Goal: Task Accomplishment & Management: Complete application form

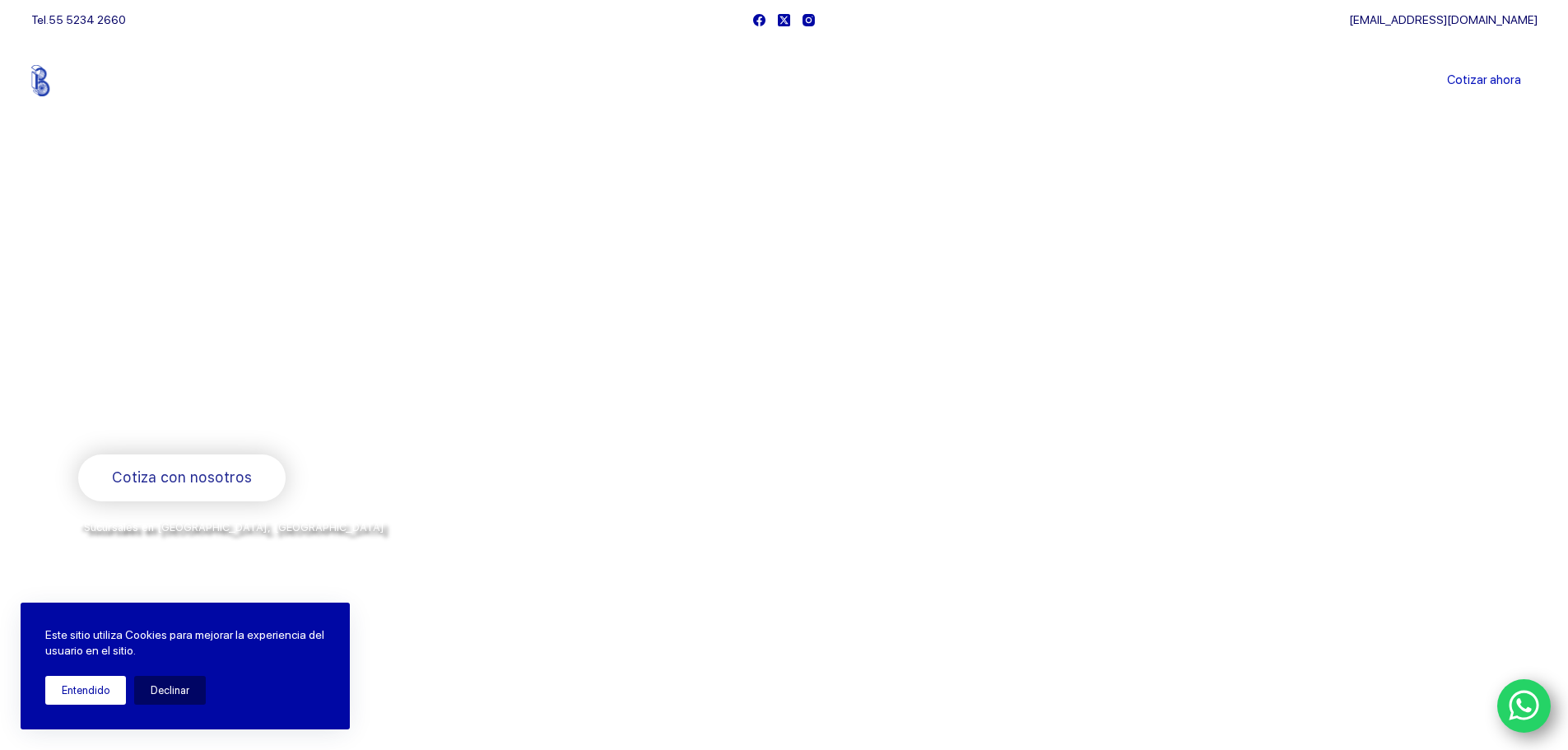
click at [100, 689] on button "Entendido" at bounding box center [86, 691] width 81 height 29
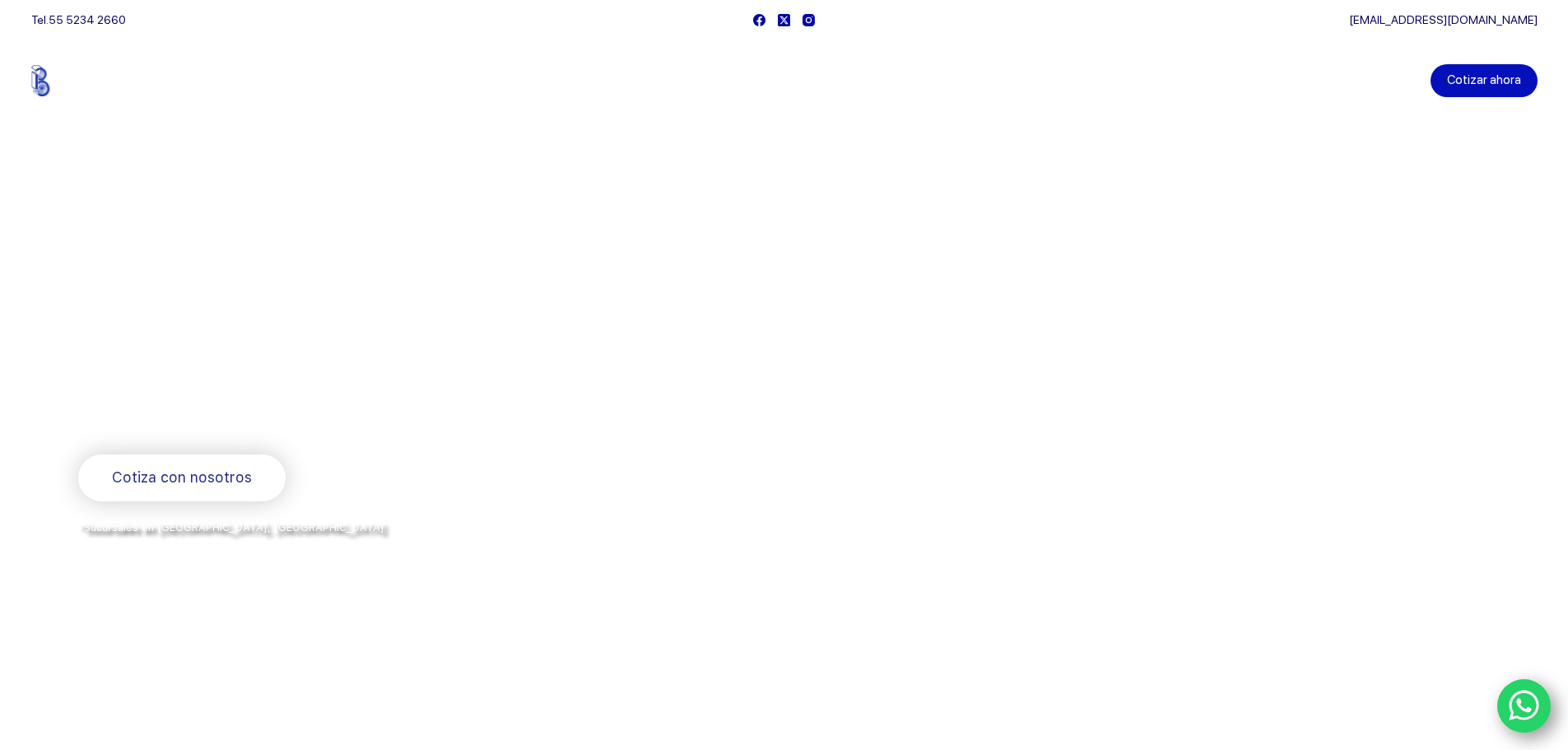
click at [1475, 81] on link "Cotizar ahora" at bounding box center [1483, 80] width 107 height 33
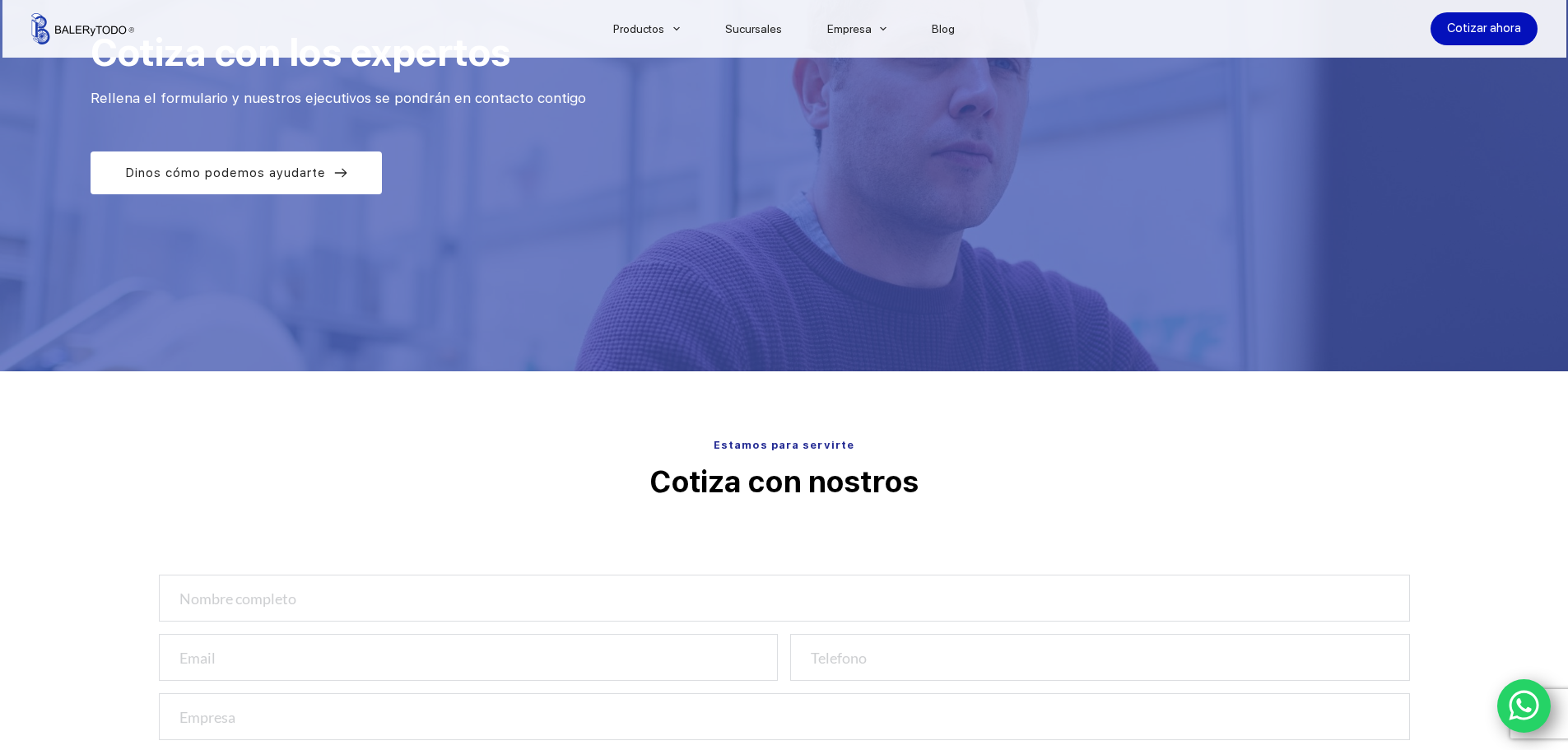
scroll to position [329, 0]
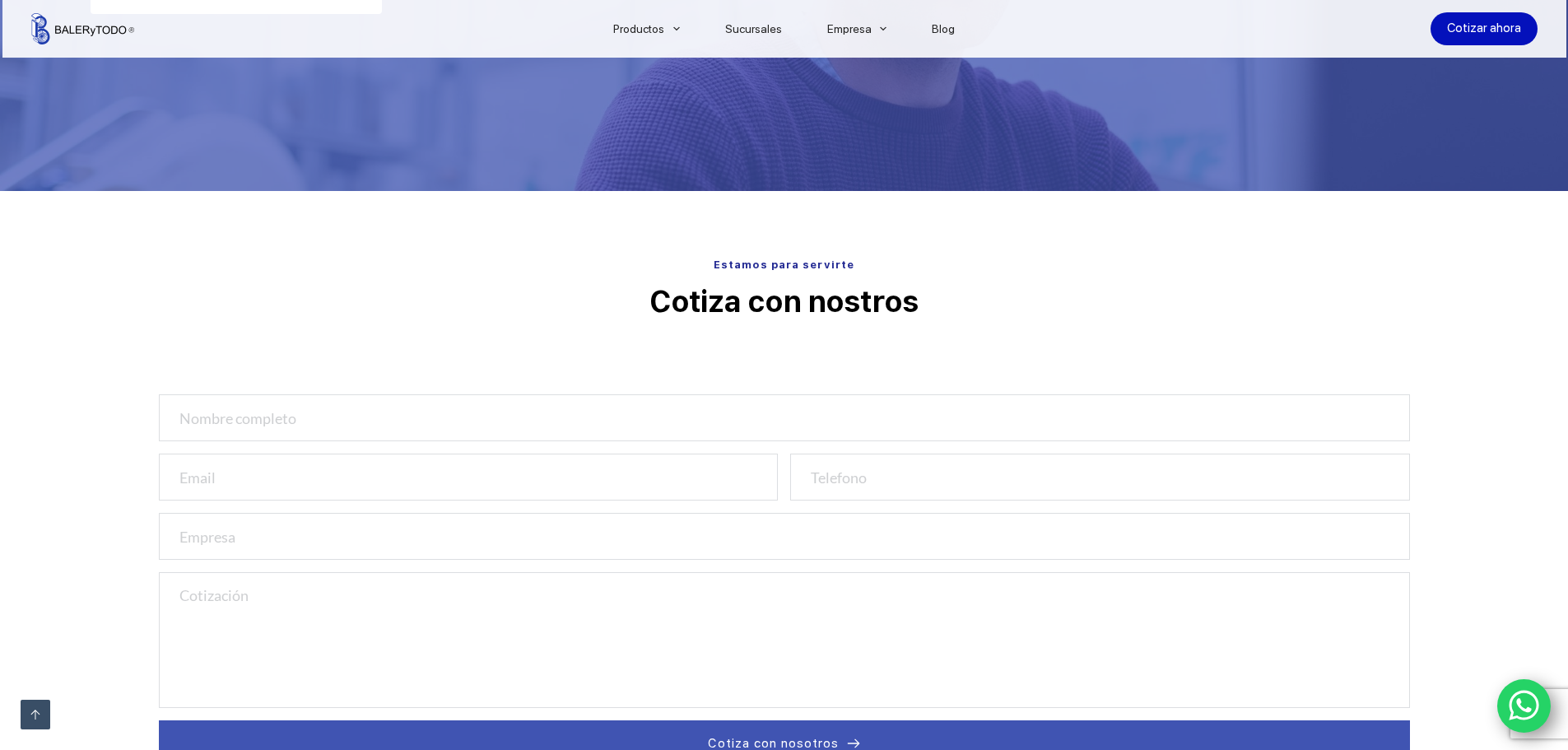
click at [714, 409] on input "text" at bounding box center [784, 418] width 1251 height 47
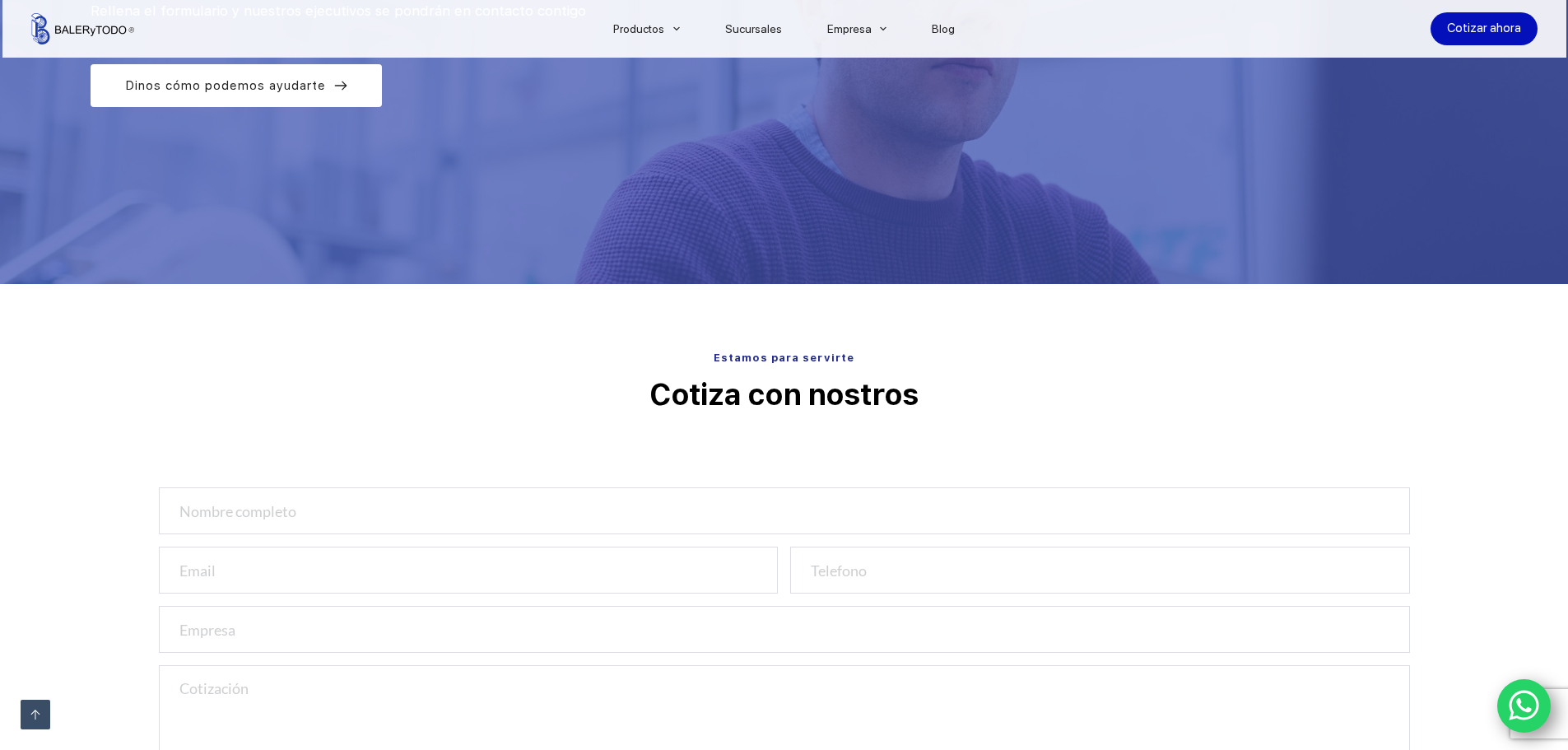
scroll to position [0, 0]
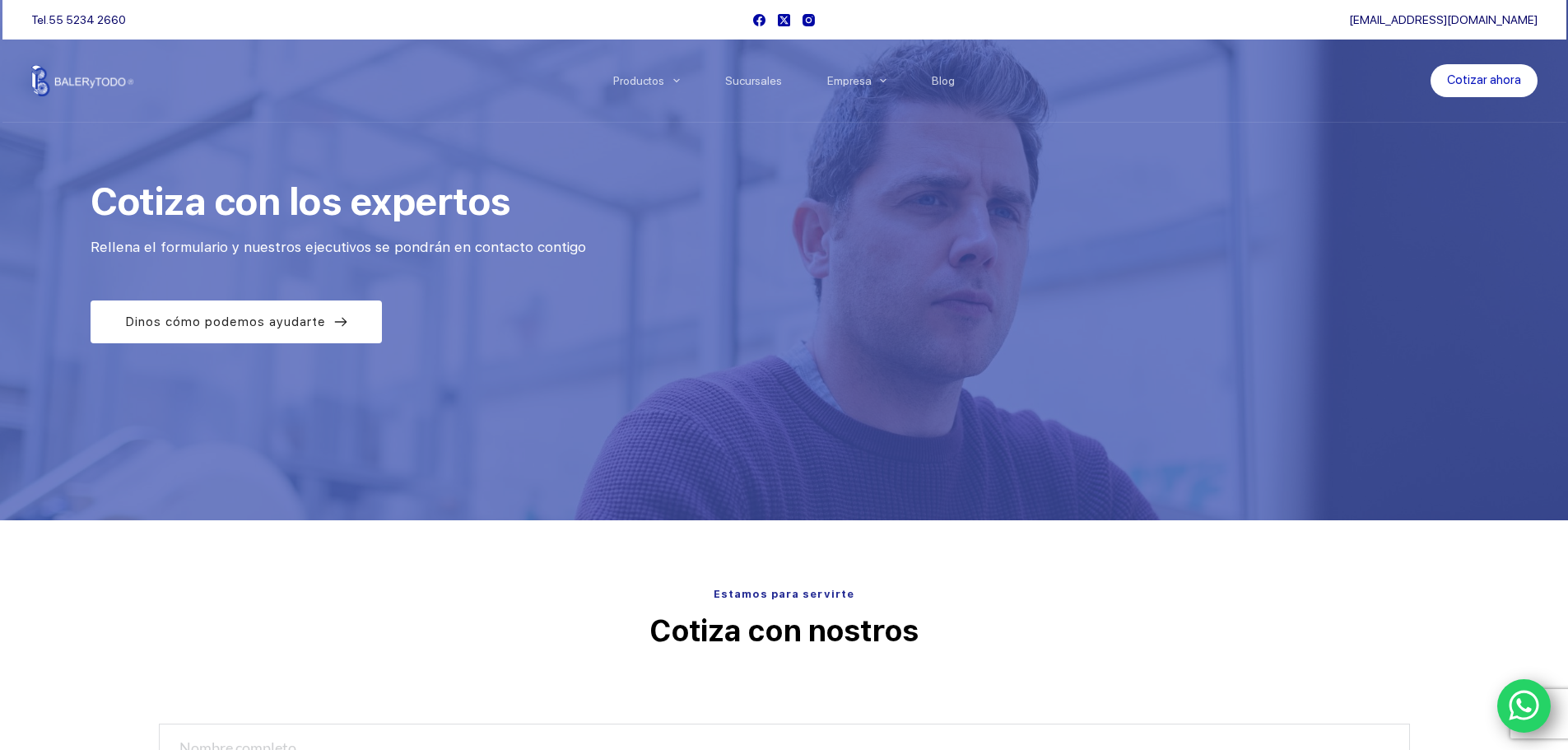
click at [1534, 707] on icon "WhatsApp" at bounding box center [1524, 706] width 31 height 35
